Goal: Find specific page/section

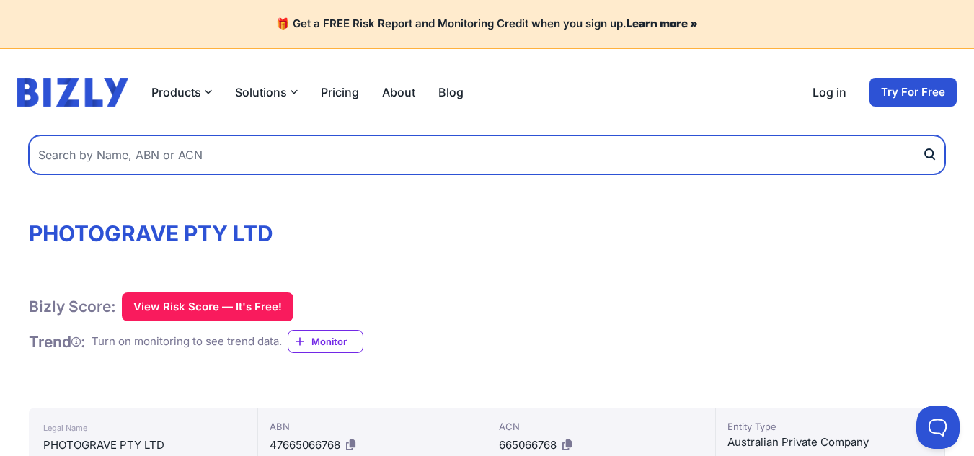
click at [88, 155] on input "text" at bounding box center [487, 155] width 916 height 39
paste input "PHOTOGRAVE PTY LTD T/A PHOTOETCH"
type input "PHOTOGRAVE PTY LTD T/A PHOTOETCH"
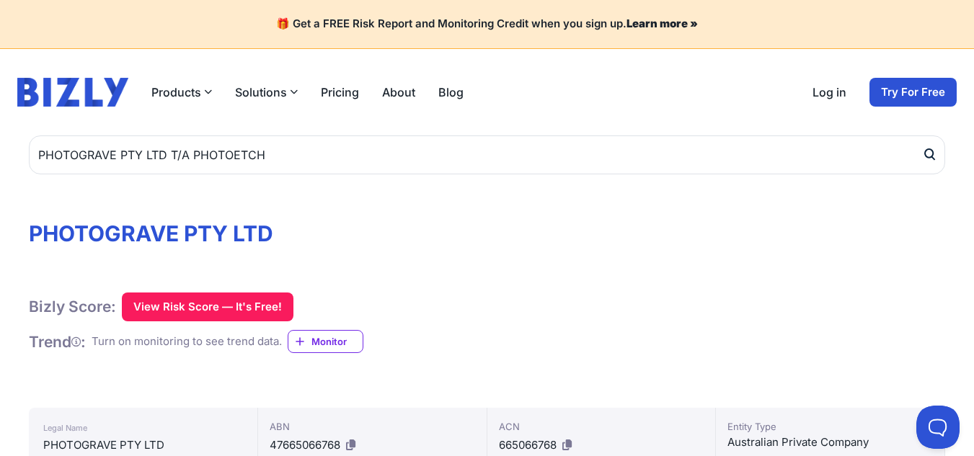
click at [929, 147] on icon "submit" at bounding box center [929, 154] width 14 height 15
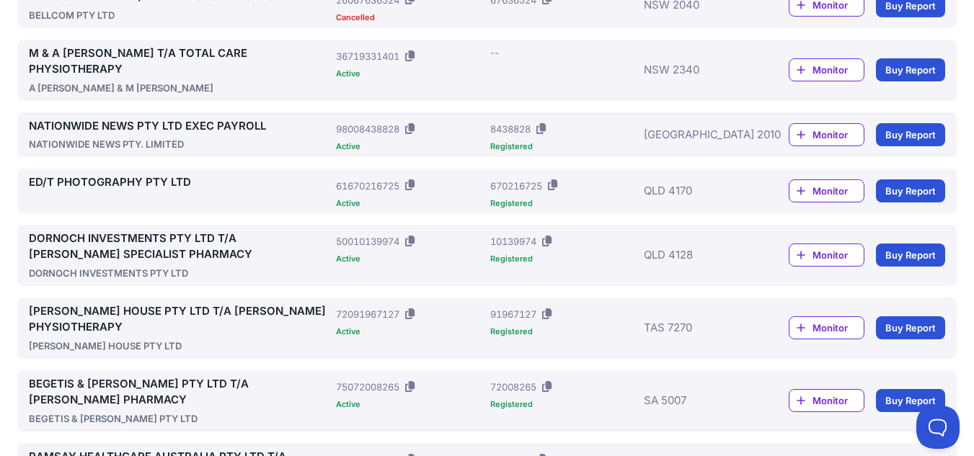
scroll to position [890, 0]
